Goal: Transaction & Acquisition: Purchase product/service

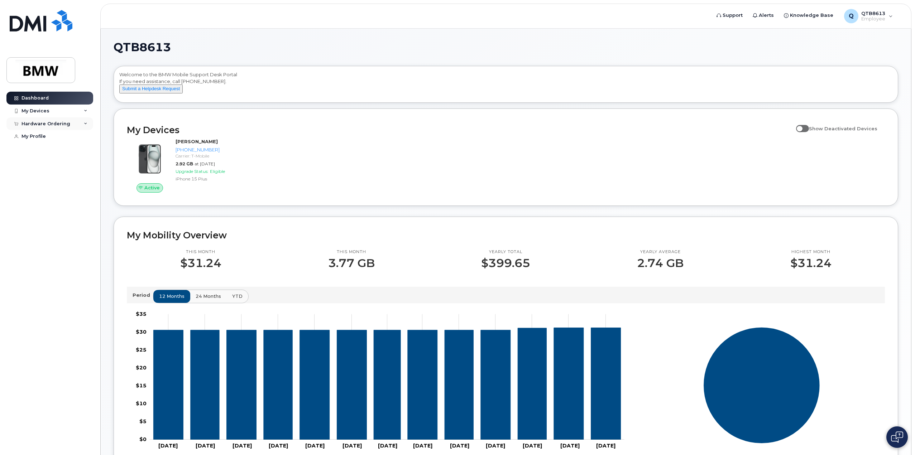
click at [47, 121] on div "Hardware Ordering" at bounding box center [45, 124] width 49 height 6
click at [44, 151] on div "New Order" at bounding box center [38, 150] width 27 height 6
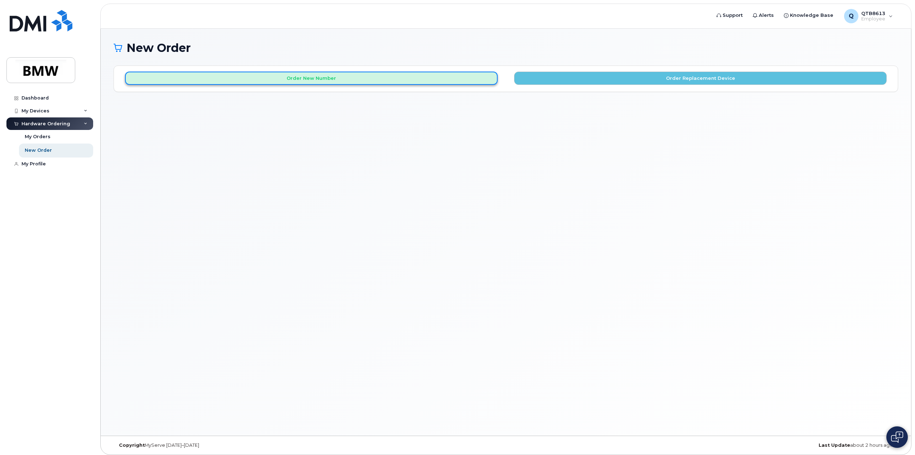
click at [317, 76] on button "Order New Number" at bounding box center [311, 78] width 373 height 13
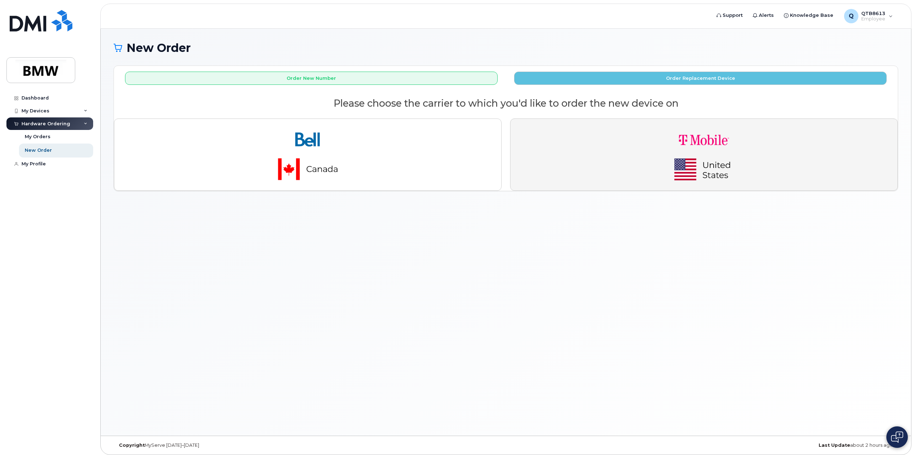
click at [661, 154] on img "button" at bounding box center [704, 155] width 100 height 60
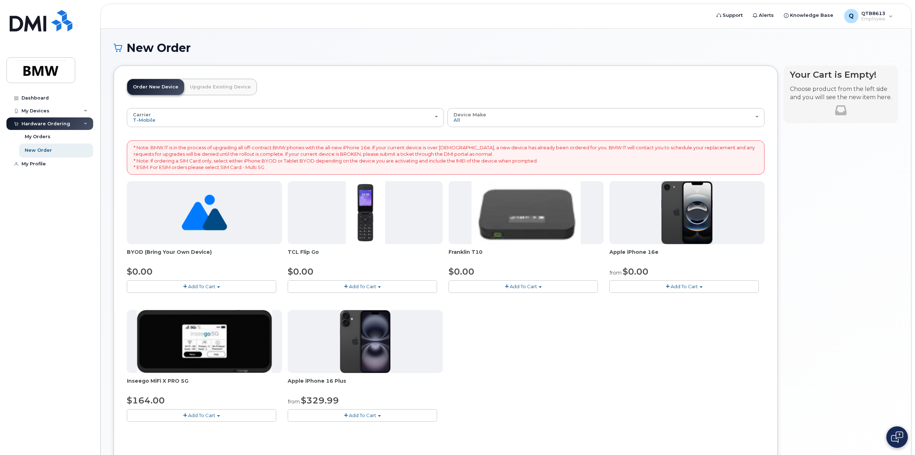
click at [686, 288] on span "Add To Cart" at bounding box center [684, 287] width 27 height 6
click at [651, 299] on link "$0.00 - 30 Month Activation (128GB)" at bounding box center [662, 300] width 103 height 9
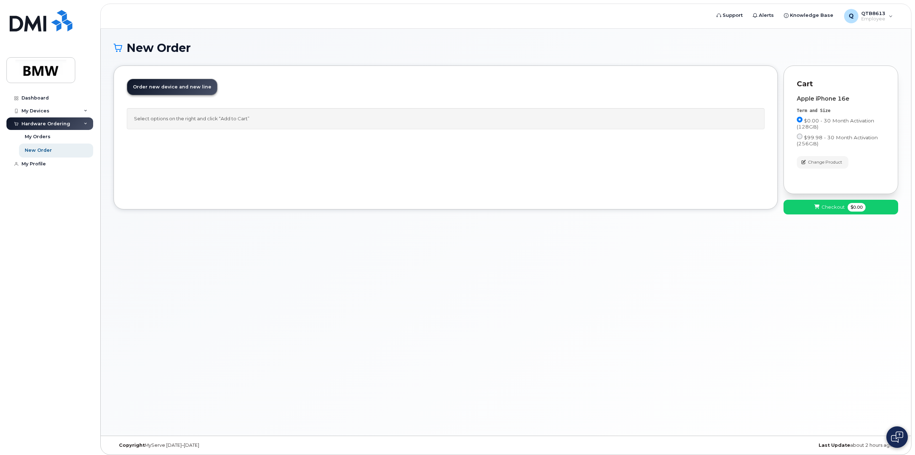
click at [173, 90] on link "Order new device and new line Order new device for existing or suspended line O…" at bounding box center [172, 87] width 90 height 16
click at [813, 209] on button "Checkout $0.00" at bounding box center [841, 207] width 115 height 15
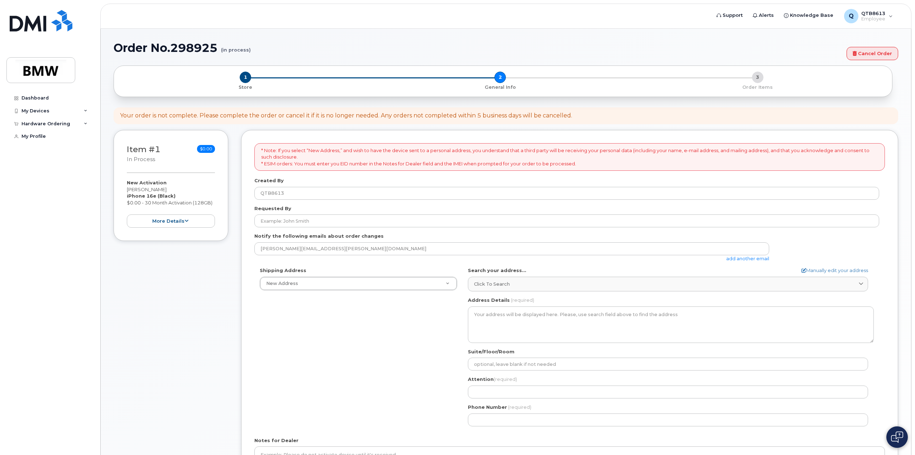
select select
